Goal: Task Accomplishment & Management: Use online tool/utility

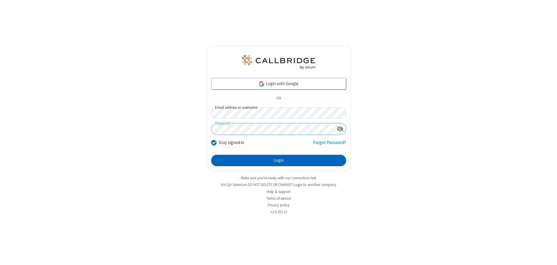
click at [278, 160] on button "Login" at bounding box center [278, 161] width 135 height 12
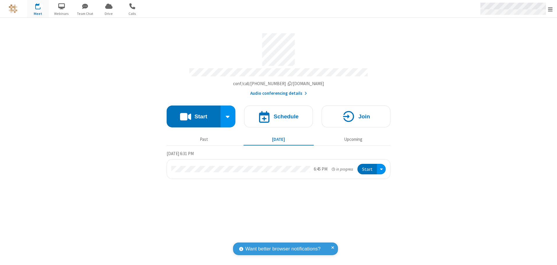
click at [550, 9] on span "Open menu" at bounding box center [550, 9] width 5 height 6
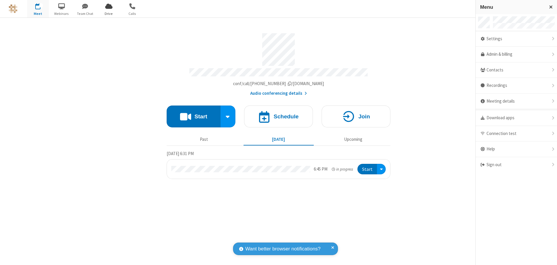
click at [109, 13] on span "Drive" at bounding box center [109, 13] width 22 height 5
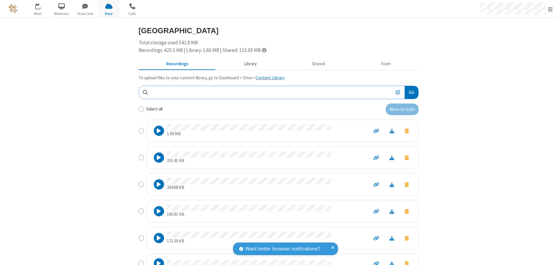
click at [247, 64] on button "Library" at bounding box center [250, 64] width 68 height 11
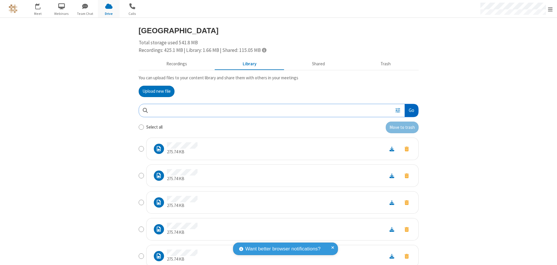
click at [409, 110] on button "Go" at bounding box center [410, 110] width 13 height 13
click at [154, 91] on button "Upload new file" at bounding box center [157, 92] width 36 height 12
